Goal: Transaction & Acquisition: Purchase product/service

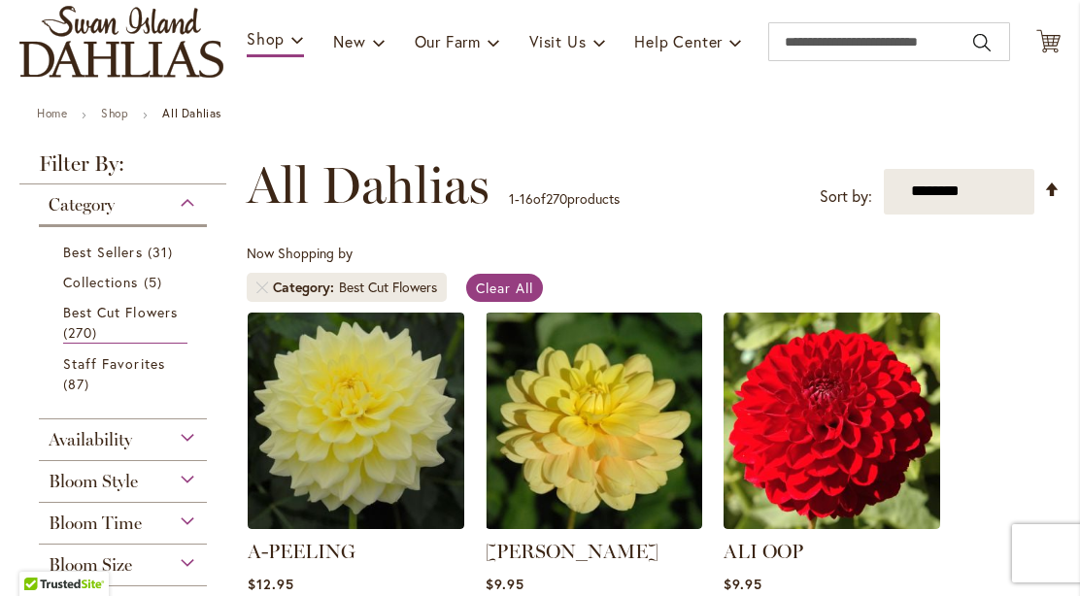
scroll to position [209, 0]
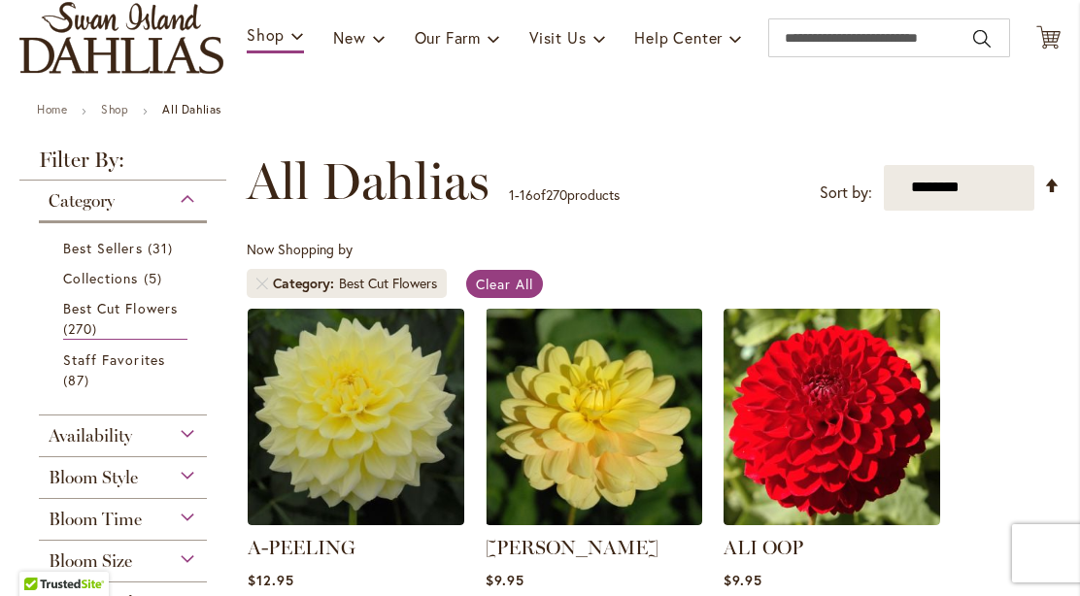
click at [126, 246] on span "Best Sellers" at bounding box center [103, 248] width 80 height 18
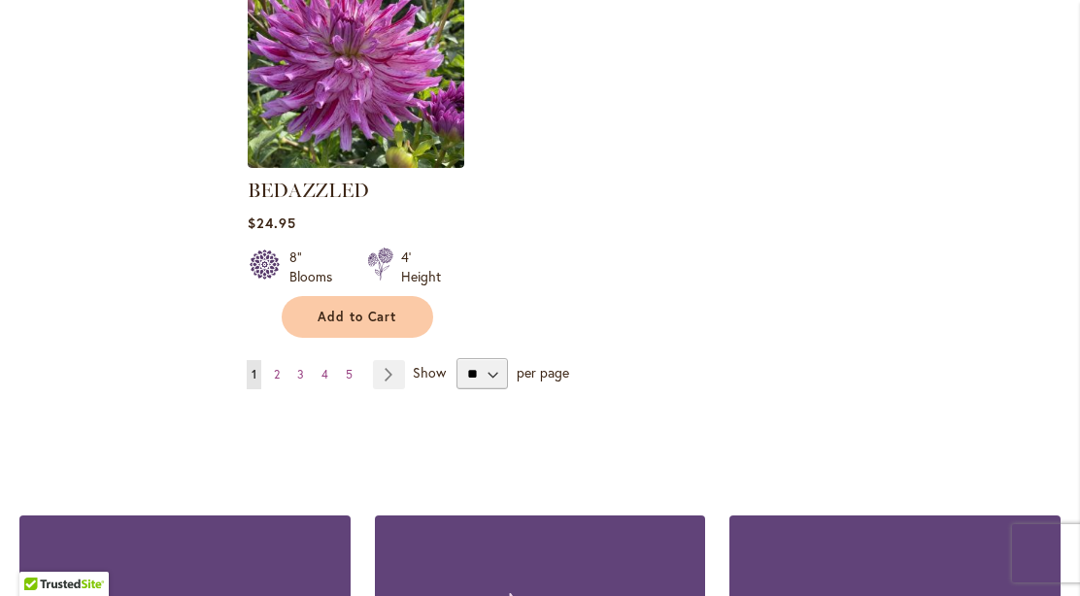
scroll to position [2642, 0]
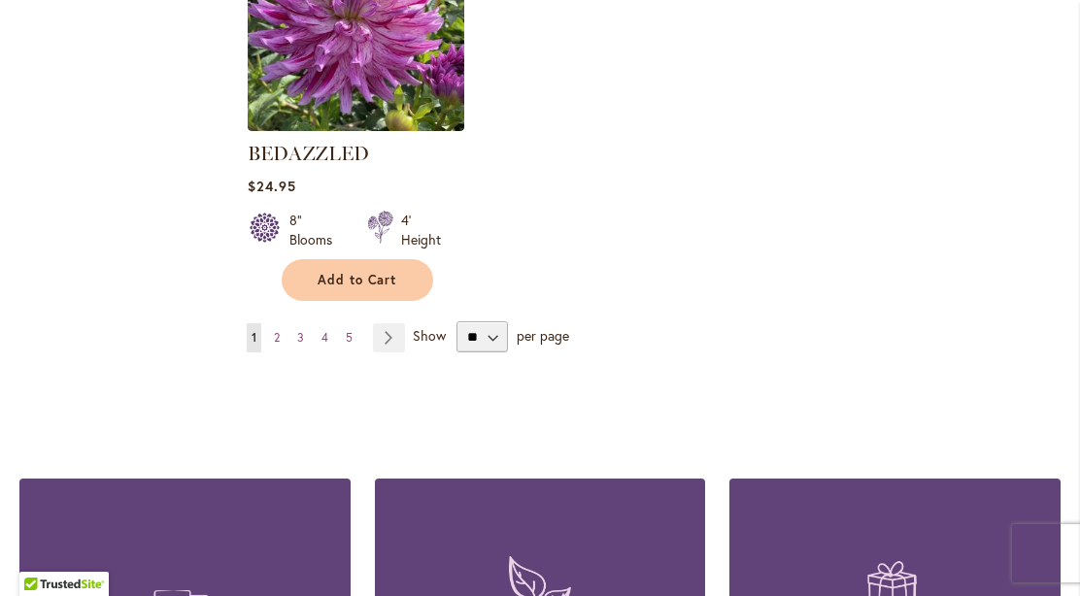
click at [374, 345] on link "Page Next" at bounding box center [389, 337] width 32 height 29
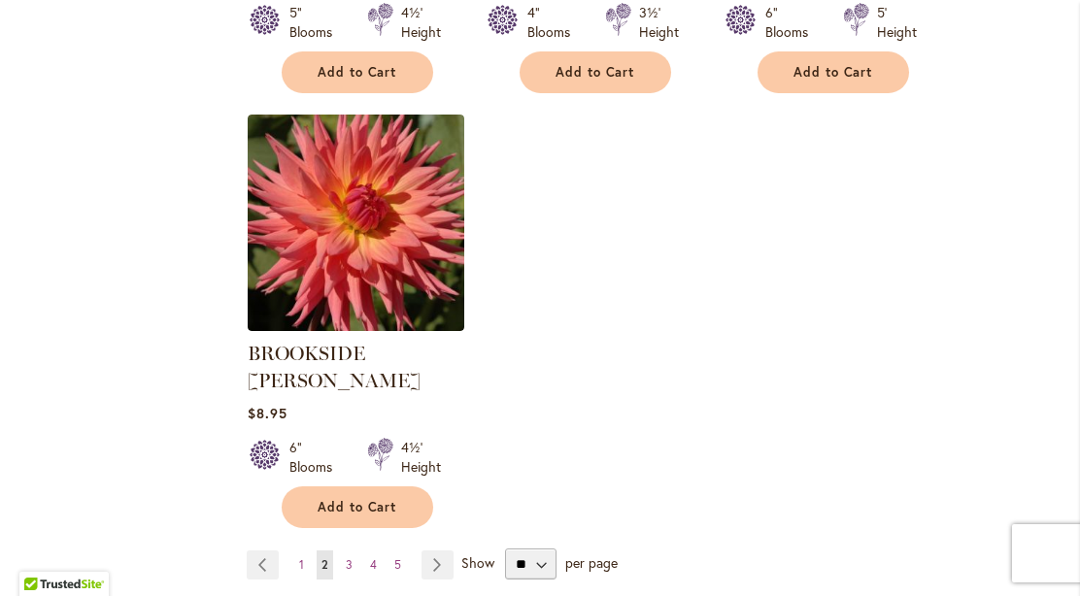
scroll to position [2517, 0]
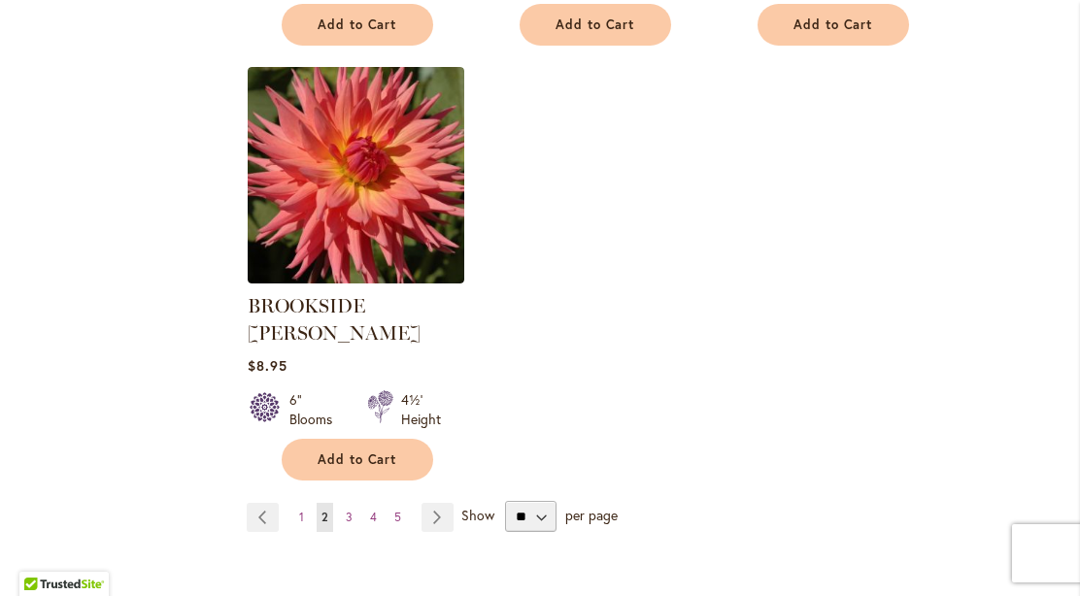
click at [448, 503] on link "Page Next" at bounding box center [437, 517] width 32 height 29
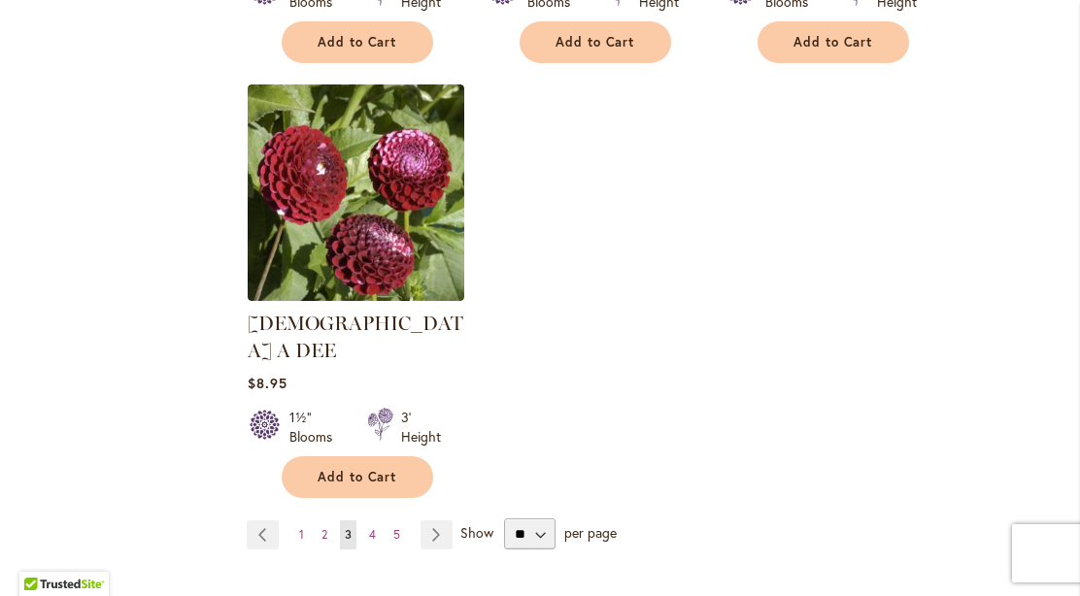
scroll to position [2574, 0]
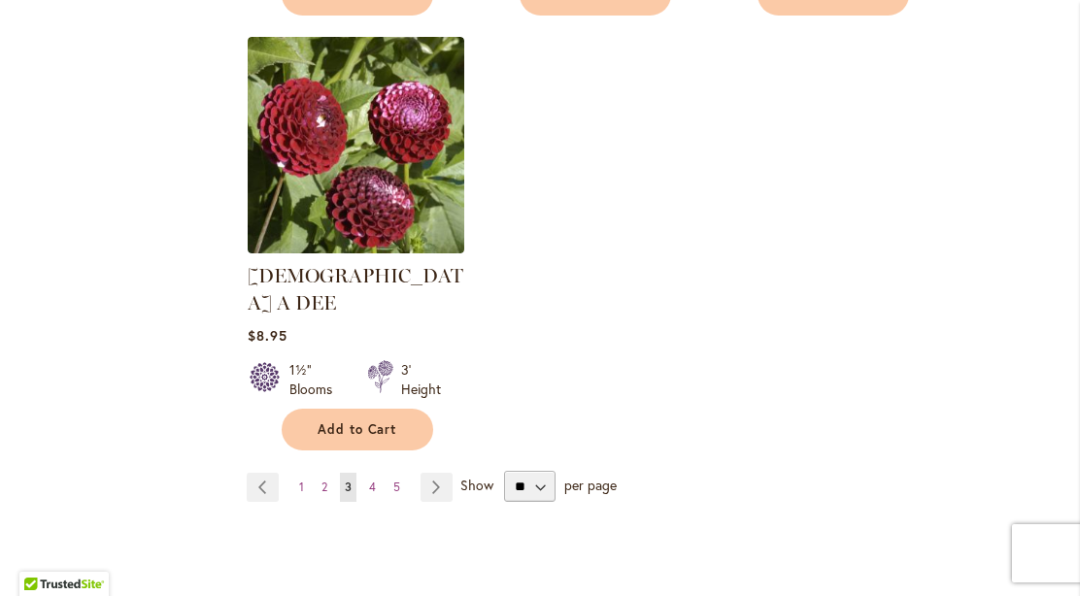
click at [446, 473] on link "Page Next" at bounding box center [436, 487] width 32 height 29
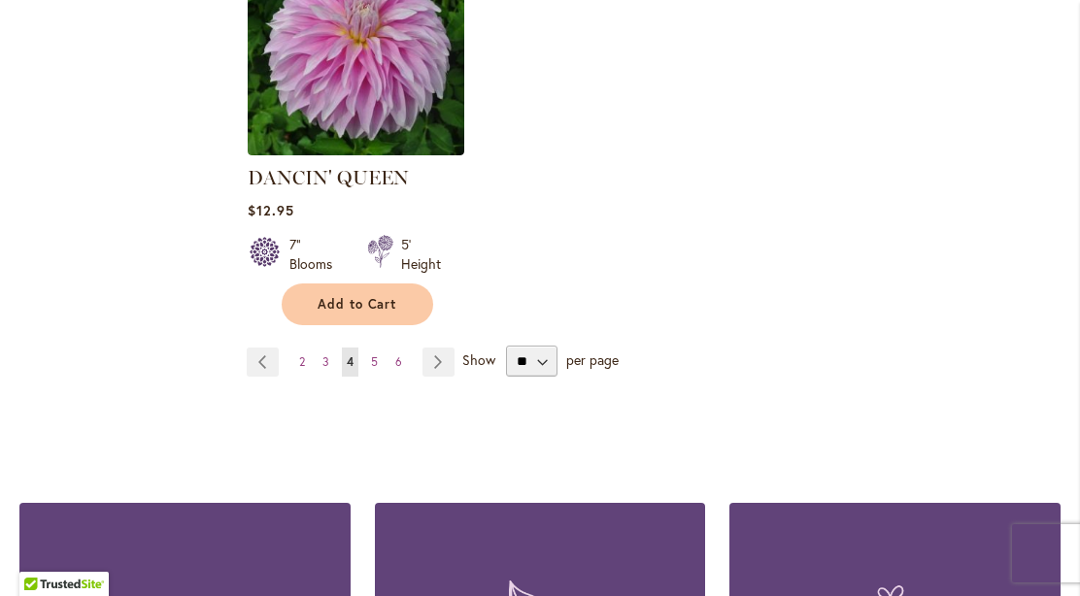
scroll to position [2757, 0]
